Goal: Information Seeking & Learning: Understand process/instructions

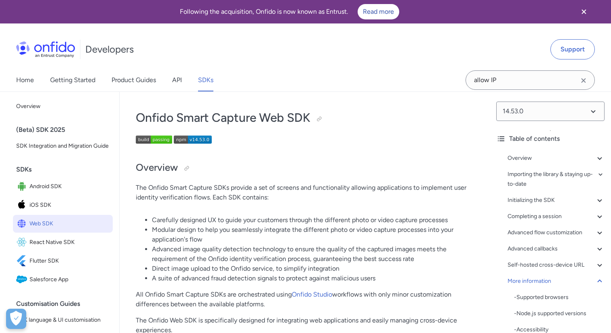
scroll to position [22126, 0]
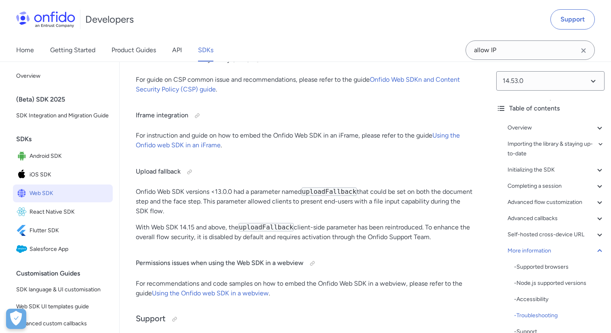
click at [179, 53] on link "API" at bounding box center [177, 50] width 10 height 23
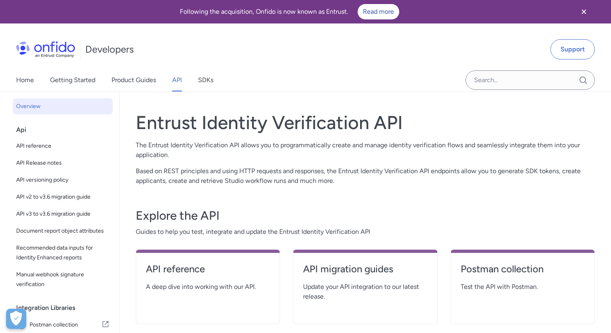
click at [123, 292] on div "Entrust Identity Verification API The Entrust Identity Verification API allows …" at bounding box center [366, 227] width 492 height 271
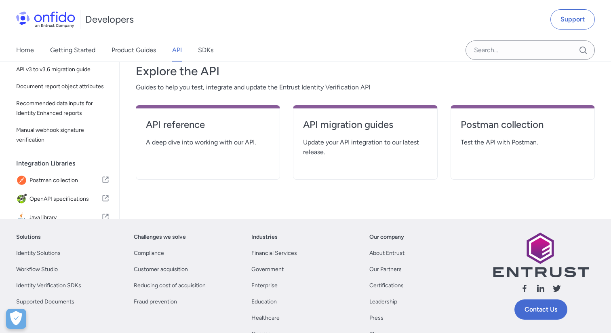
scroll to position [162, 0]
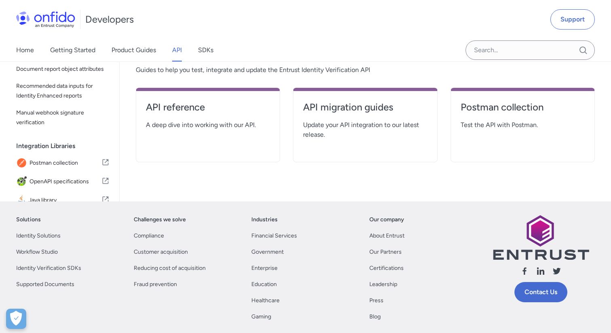
click at [109, 136] on div "Api API reference API Release notes API versioning policy API v2 to v3.6 migrat…" at bounding box center [66, 49] width 100 height 178
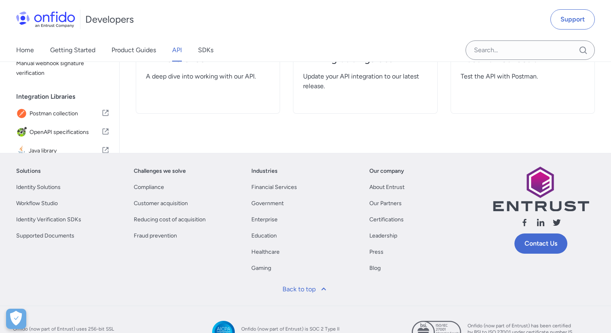
scroll to position [0, 0]
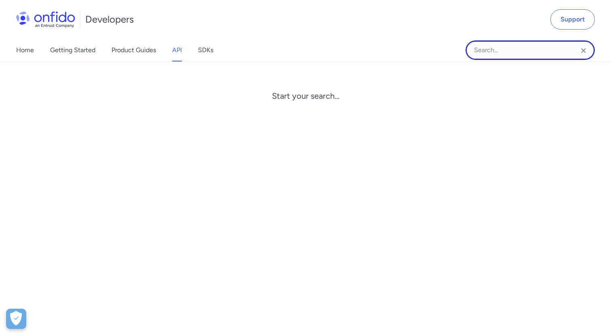
click at [496, 51] on input "Onfido search input field" at bounding box center [530, 49] width 129 height 19
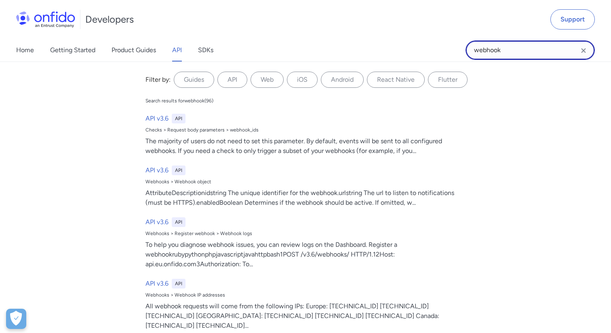
drag, startPoint x: 513, startPoint y: 55, endPoint x: 455, endPoint y: 50, distance: 57.6
click at [456, 50] on div "Home Getting Started Product Guides API SDKs webhook webhook Filter by: Guides …" at bounding box center [305, 50] width 611 height 23
paste input "retrieve-workflow API"
type input "retrieve-workflow API"
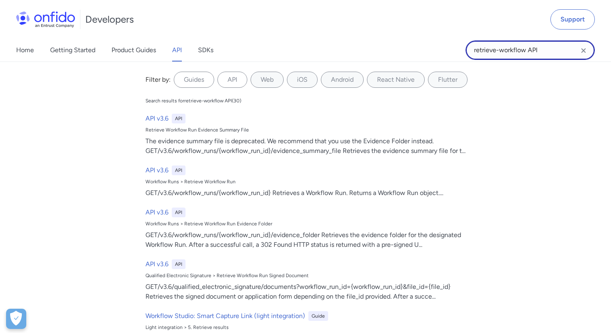
click at [552, 53] on input "retrieve-workflow API" at bounding box center [530, 49] width 129 height 19
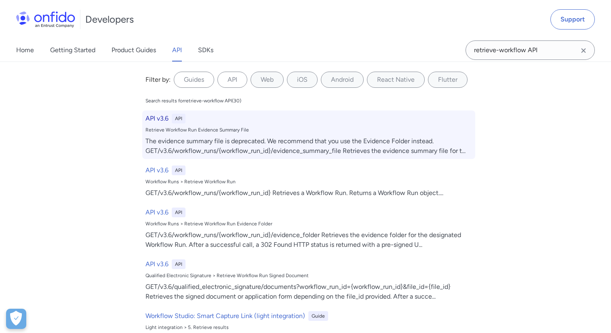
click at [169, 125] on div "API v3.6 API Retrieve Workflow Run Evidence Summary File The evidence summary f…" at bounding box center [308, 134] width 333 height 49
select select "http"
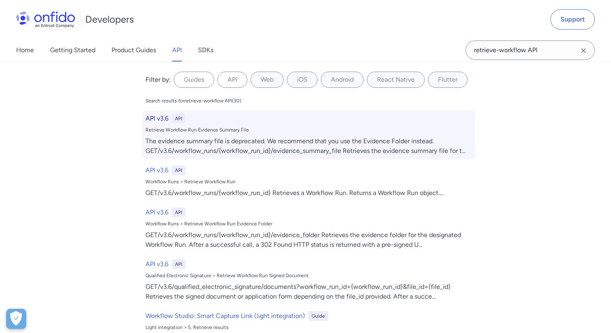
select select "http"
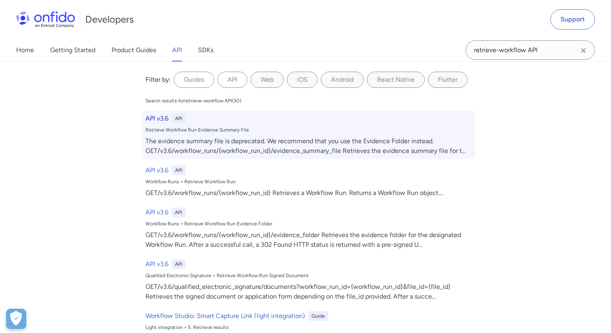
select select "http"
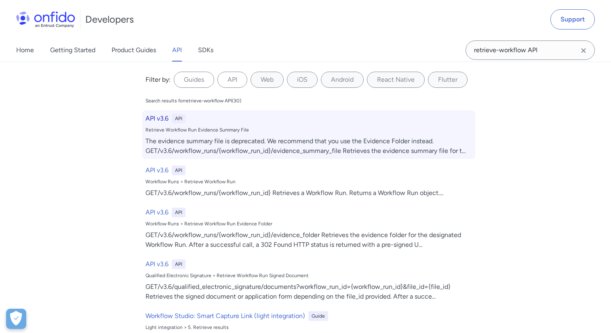
select select "http"
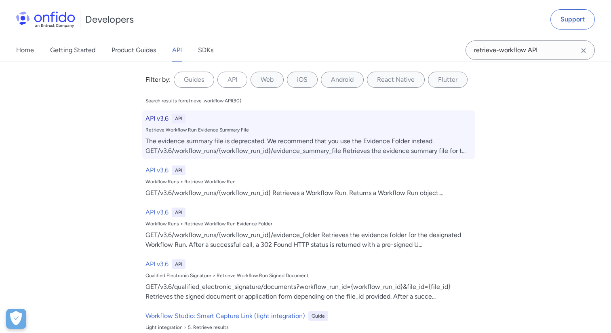
select select "http"
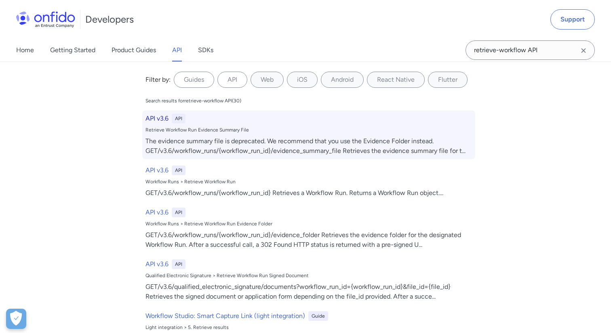
select select "http"
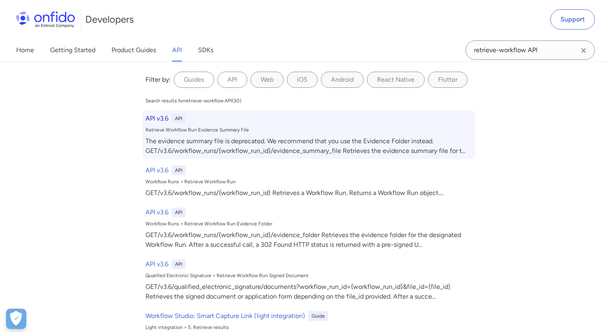
select select "http"
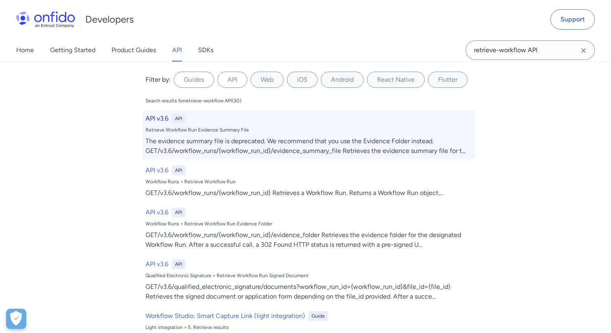
select select "http"
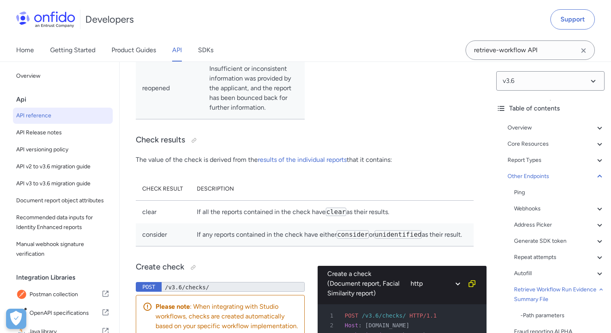
scroll to position [84903, 0]
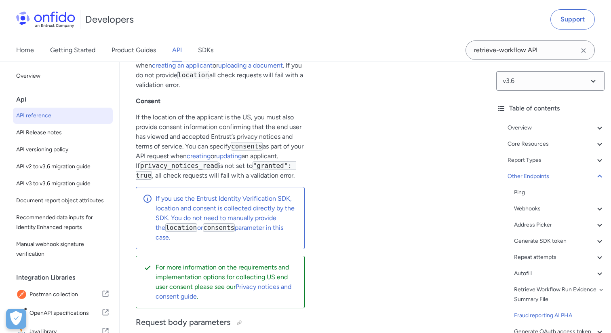
scroll to position [85615, 0]
